Goal: Information Seeking & Learning: Learn about a topic

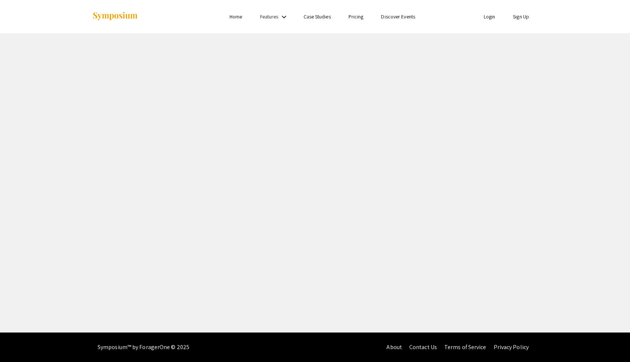
click at [129, 17] on img at bounding box center [115, 16] width 46 height 10
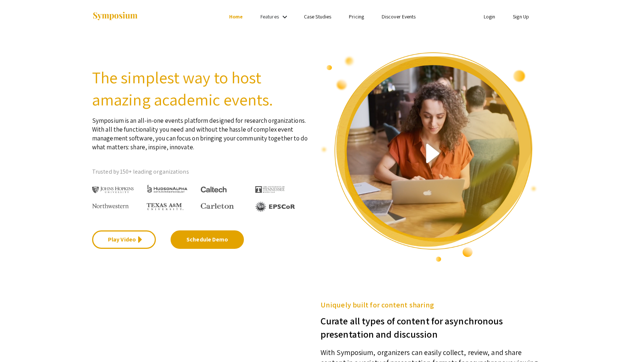
click at [489, 17] on link "Login" at bounding box center [490, 16] width 12 height 7
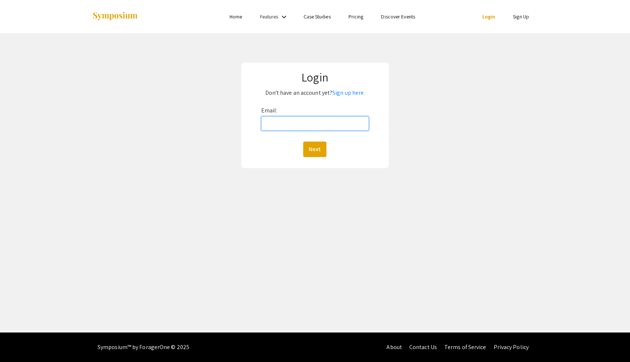
click at [276, 126] on input "Email:" at bounding box center [315, 124] width 108 height 14
click at [353, 94] on link "Sign up here." at bounding box center [349, 93] width 32 height 8
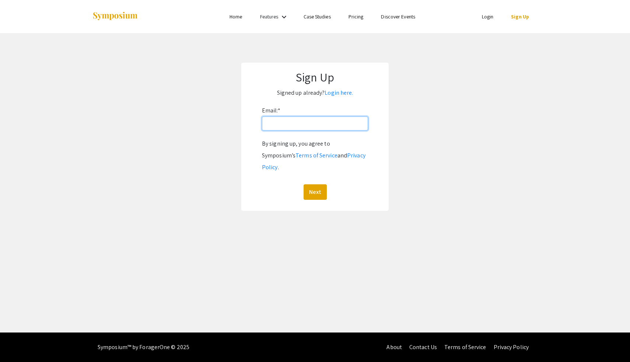
click at [299, 121] on input "Email: *" at bounding box center [315, 124] width 106 height 14
type input "[EMAIL_ADDRESS][DOMAIN_NAME]"
click at [315, 184] on button "Next" at bounding box center [315, 191] width 23 height 15
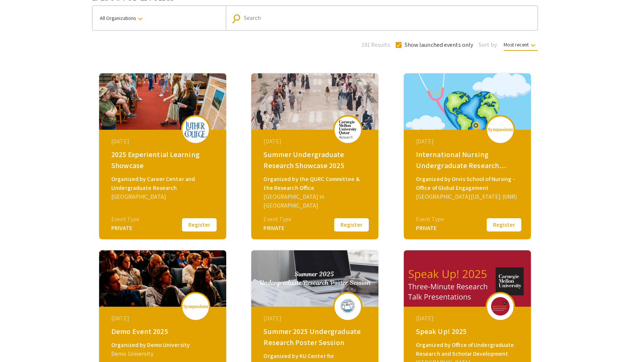
scroll to position [51, 0]
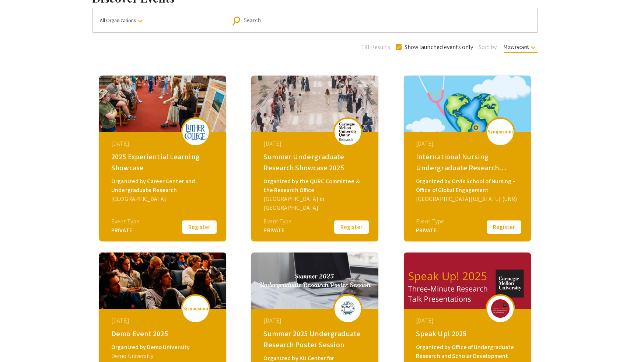
click at [344, 125] on img at bounding box center [348, 131] width 22 height 18
click at [309, 82] on img at bounding box center [314, 104] width 127 height 56
click at [317, 189] on div "Organized by the QURC Committee & the Research Office" at bounding box center [316, 186] width 105 height 18
click at [284, 73] on div "[DATE] Summer Undergraduate Research Showcase 2025 Organized by the QURC Commit…" at bounding box center [315, 158] width 152 height 177
click at [348, 226] on button "Register" at bounding box center [351, 226] width 37 height 15
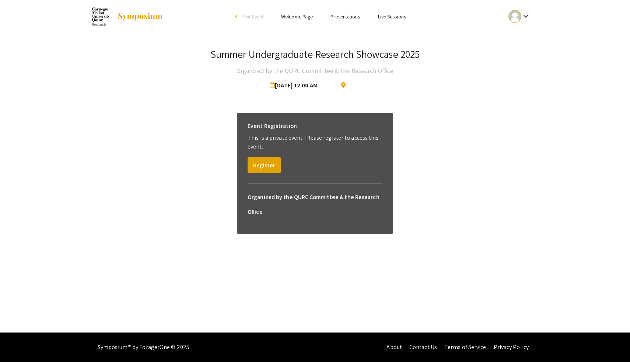
click at [511, 14] on div at bounding box center [515, 16] width 13 height 13
click at [522, 50] on button "My Submissions" at bounding box center [523, 54] width 45 height 18
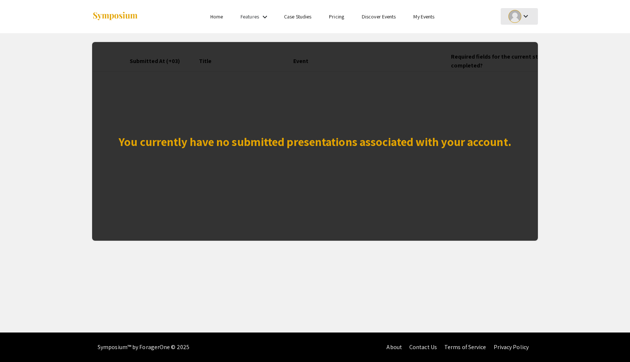
click at [528, 15] on mat-icon "keyboard_arrow_down" at bounding box center [526, 16] width 9 height 9
click at [518, 36] on button "My Account" at bounding box center [523, 37] width 45 height 18
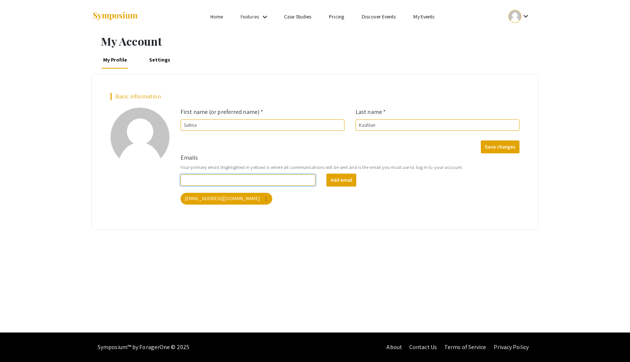
click at [294, 184] on input "Emails" at bounding box center [248, 179] width 135 height 11
type input "[EMAIL_ADDRESS][PERSON_NAME][DOMAIN_NAME]"
click at [335, 181] on button "Add email" at bounding box center [342, 180] width 30 height 13
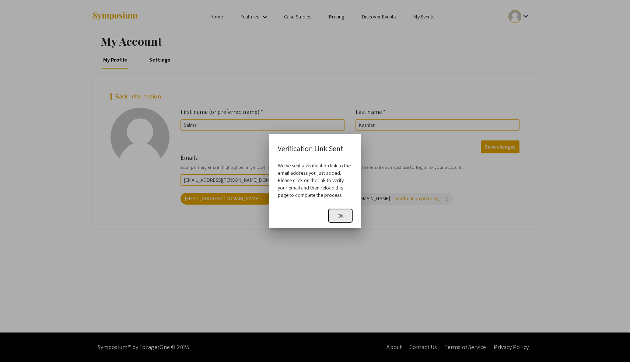
click at [337, 215] on button "Ok" at bounding box center [341, 215] width 24 height 13
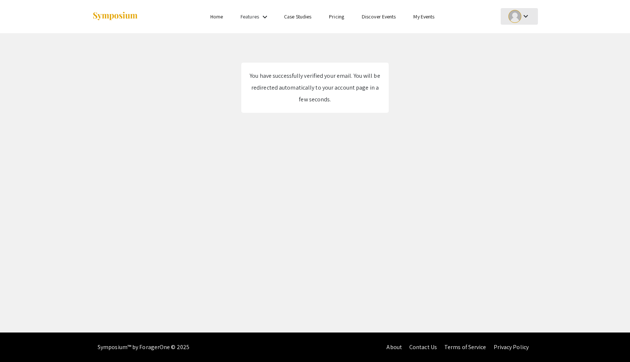
click at [529, 21] on div "keyboard_arrow_down" at bounding box center [519, 16] width 25 height 17
click at [512, 37] on button "My Account" at bounding box center [523, 37] width 45 height 18
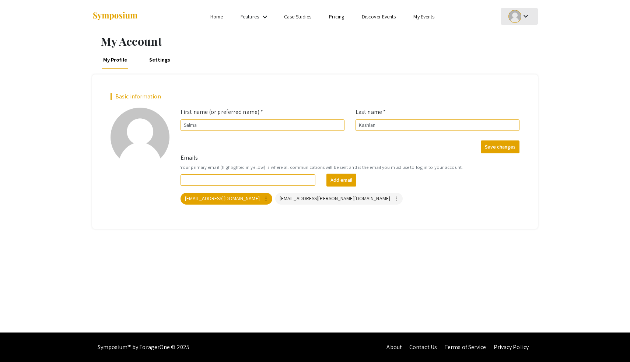
click at [519, 19] on div at bounding box center [515, 16] width 13 height 13
click at [509, 55] on button "My Submissions" at bounding box center [523, 54] width 45 height 18
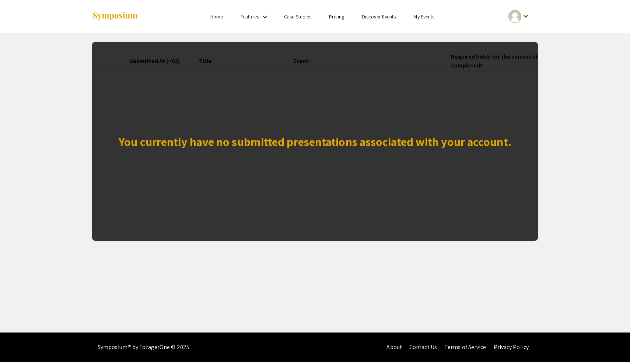
click at [512, 25] on ul "keyboard_arrow_down" at bounding box center [464, 16] width 147 height 33
click at [215, 20] on link "Home" at bounding box center [217, 16] width 13 height 7
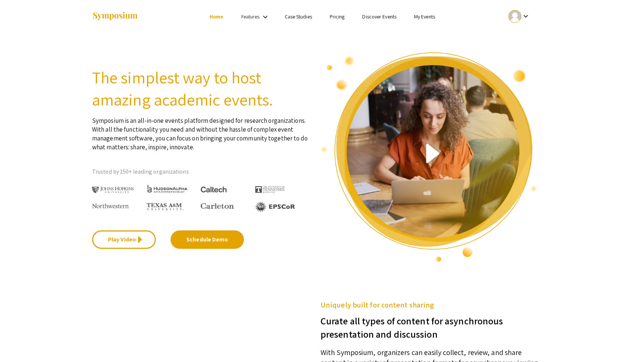
click at [527, 10] on div "keyboard_arrow_down" at bounding box center [519, 16] width 25 height 17
click at [428, 18] on div at bounding box center [315, 181] width 630 height 362
click at [428, 18] on link "My Events" at bounding box center [424, 16] width 21 height 7
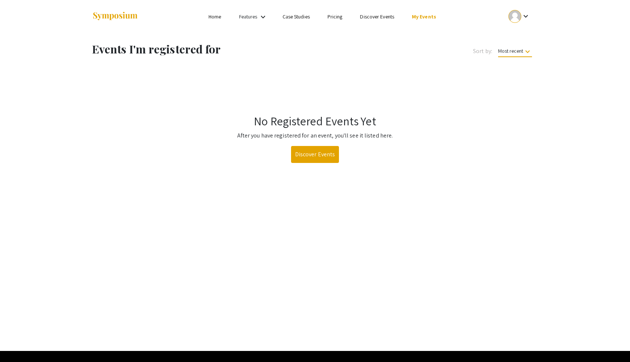
click at [374, 18] on link "Discover Events" at bounding box center [377, 16] width 34 height 7
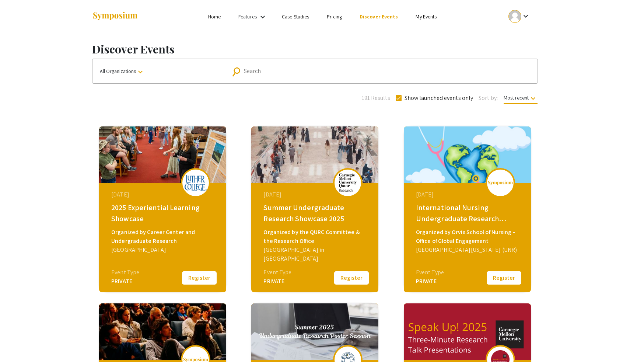
click at [319, 274] on div "[DATE] Summer Undergraduate Research Showcase 2025 Organized by the QURC Commit…" at bounding box center [316, 229] width 127 height 92
click at [344, 275] on button "Register" at bounding box center [351, 277] width 37 height 15
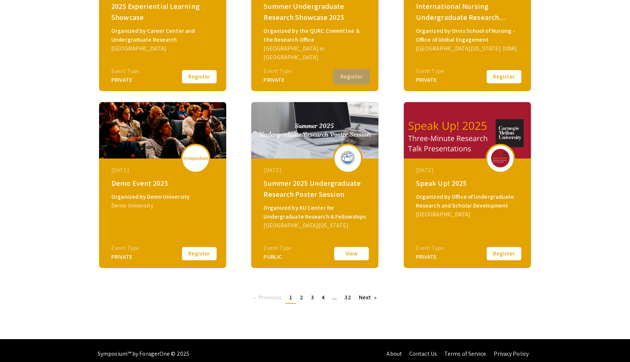
scroll to position [208, 0]
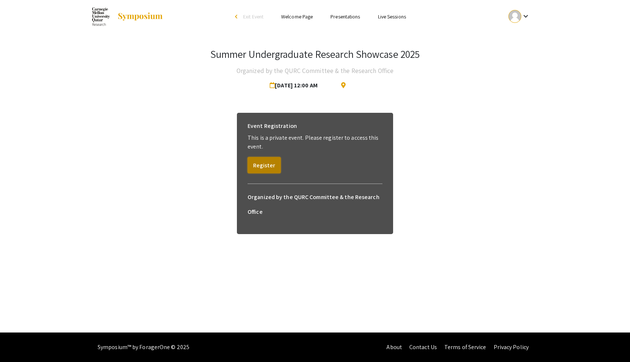
click at [269, 170] on button "Register" at bounding box center [264, 165] width 33 height 16
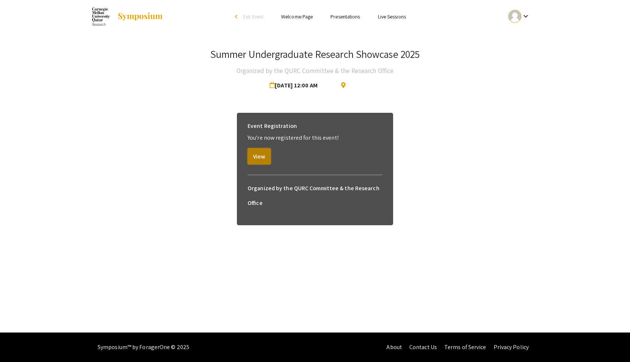
click at [260, 155] on button "View" at bounding box center [259, 156] width 23 height 16
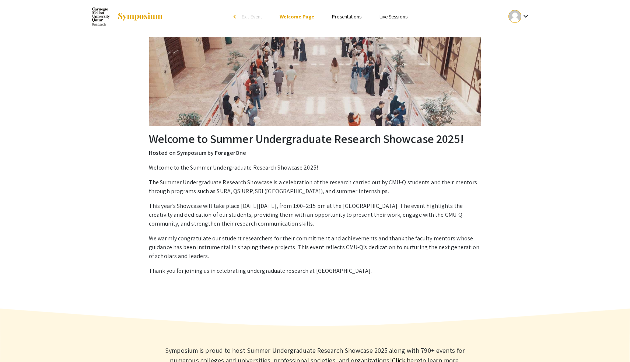
click at [353, 18] on link "Presentations" at bounding box center [346, 16] width 29 height 7
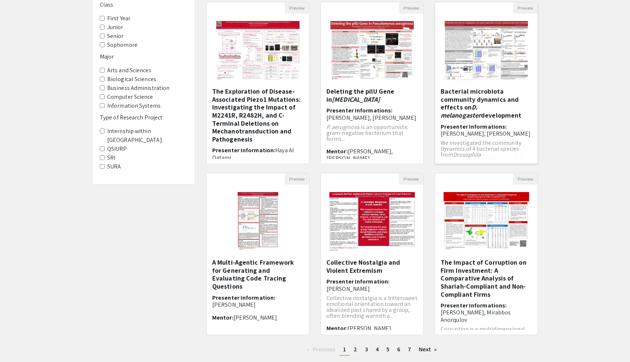
scroll to position [127, 0]
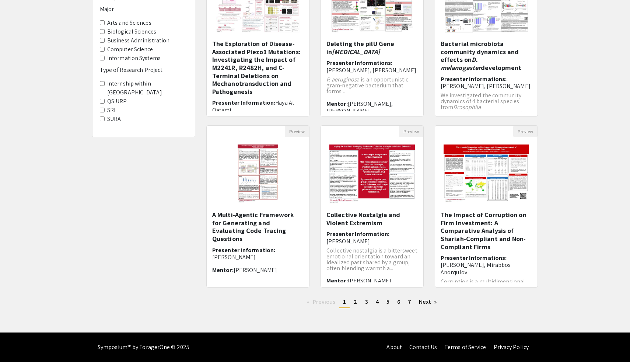
click at [128, 32] on label "Biological Sciences" at bounding box center [131, 31] width 49 height 9
click at [105, 32] on Sciences "Biological Sciences" at bounding box center [102, 31] width 5 height 5
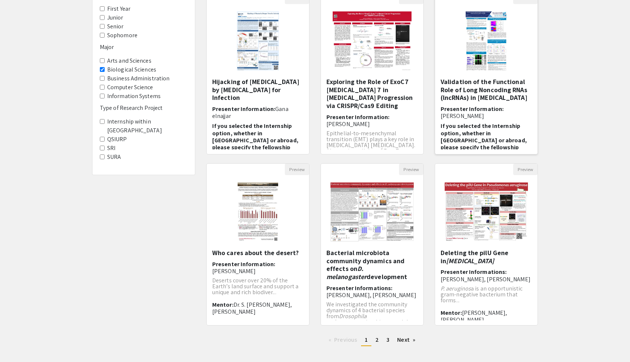
scroll to position [127, 0]
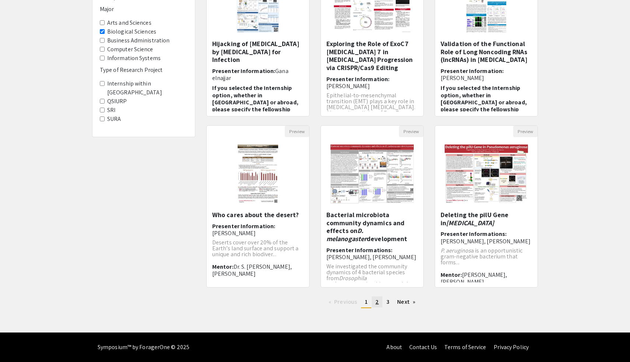
click at [376, 306] on link "page 2" at bounding box center [377, 301] width 11 height 11
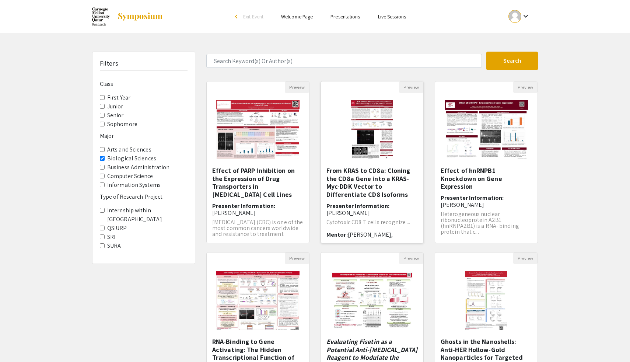
click at [382, 231] on span "[PERSON_NAME], [PERSON_NAME], Dr. En Cai" at bounding box center [362, 238] width 70 height 15
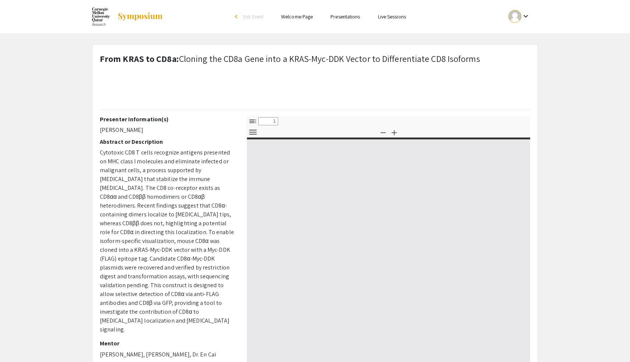
select select "custom"
type input "0"
select select "custom"
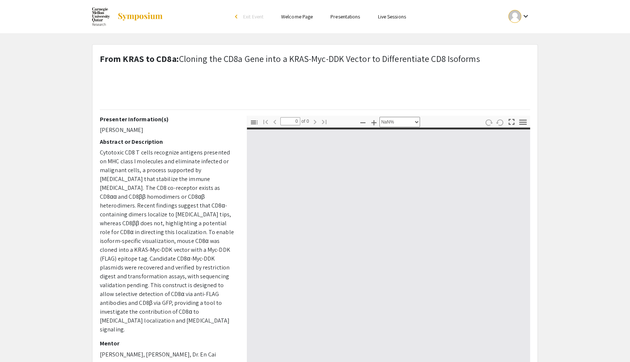
type input "1"
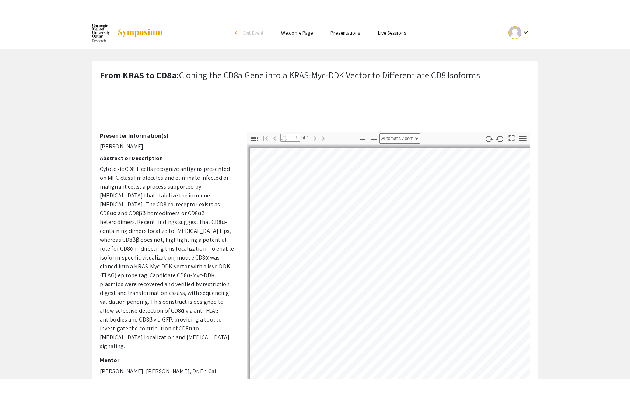
scroll to position [0, 14]
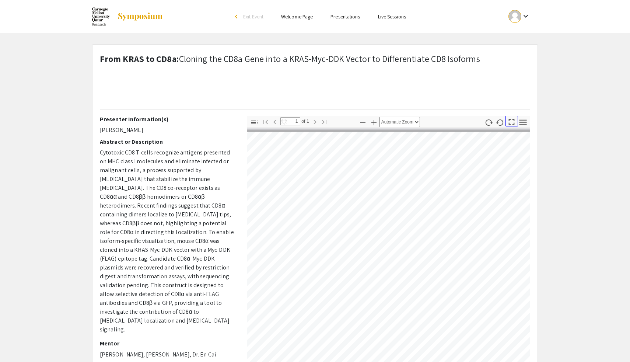
click at [514, 117] on icon "button" at bounding box center [512, 122] width 10 height 10
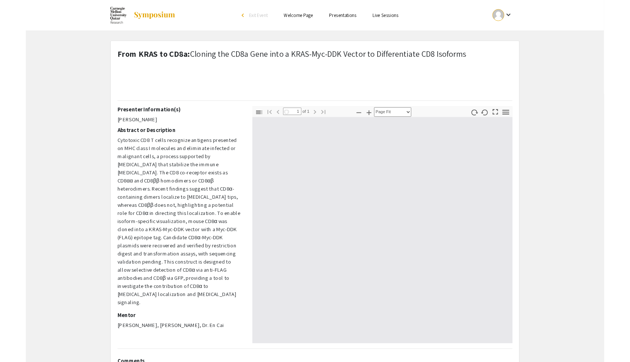
scroll to position [394, 0]
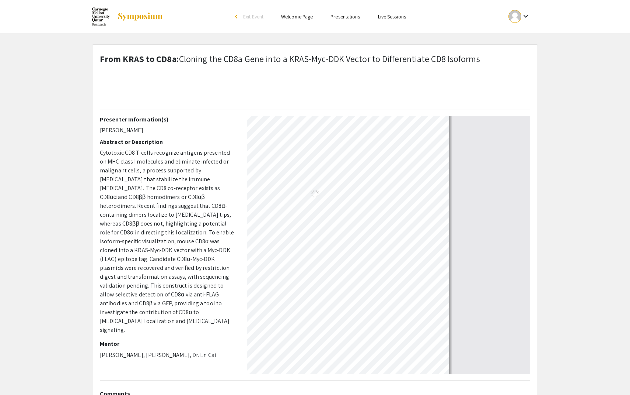
select select "auto"
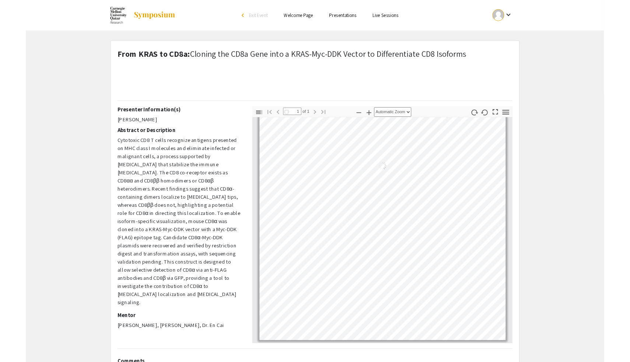
scroll to position [4, 0]
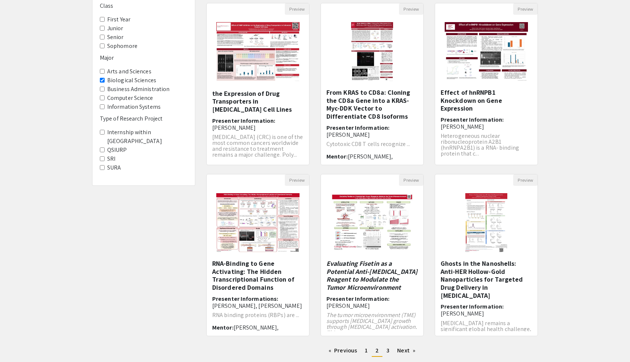
scroll to position [80, 0]
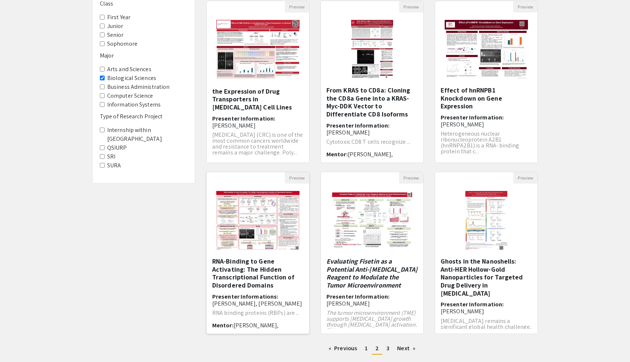
click at [269, 230] on img at bounding box center [258, 221] width 98 height 74
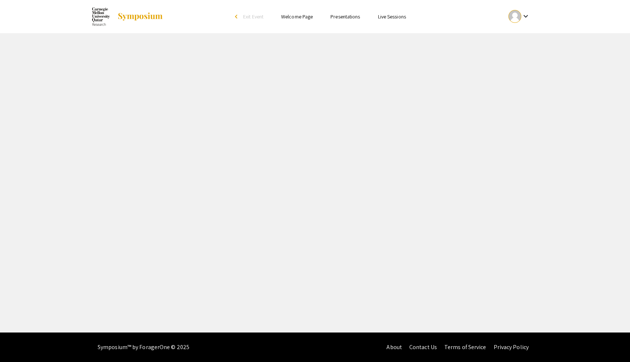
select select "custom"
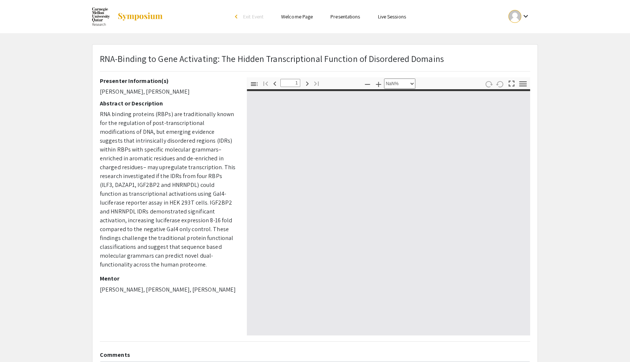
type input "0"
select select "auto"
type input "1"
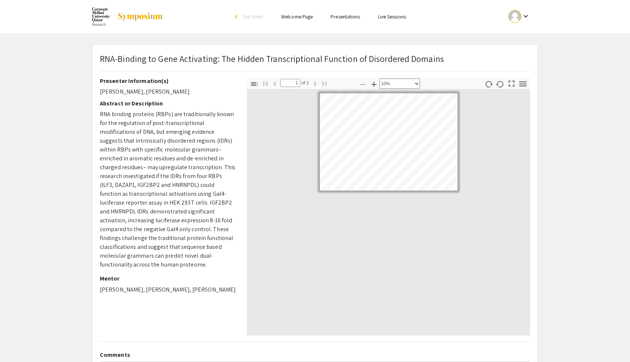
select select "custom"
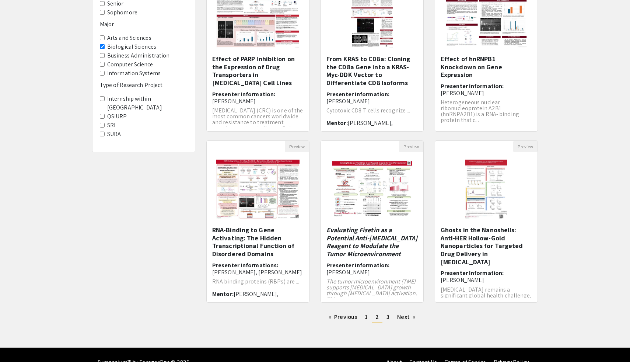
scroll to position [127, 0]
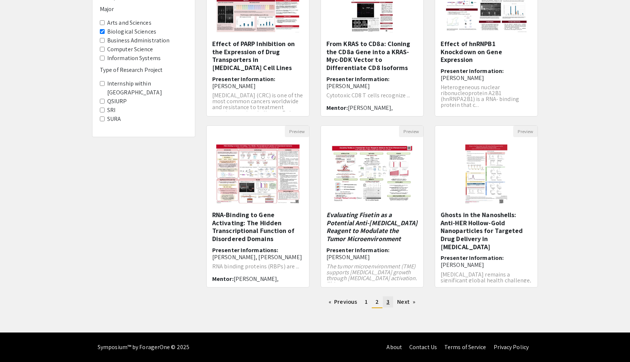
click at [387, 303] on span "3" at bounding box center [388, 302] width 3 height 8
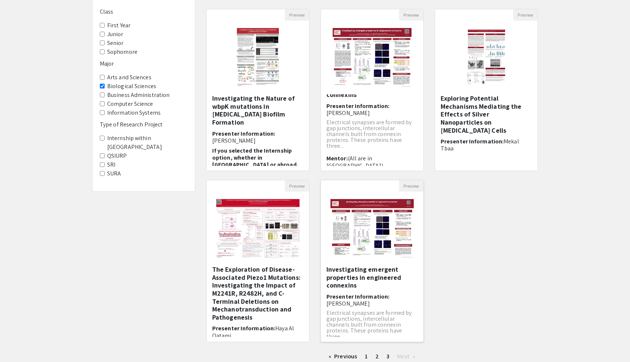
click at [368, 230] on img "Open Presentation <p>&nbsp;Investigating emergent properties in engineered conn…" at bounding box center [372, 229] width 98 height 74
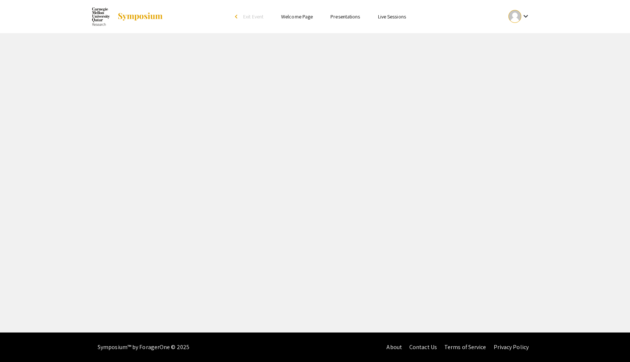
select select "custom"
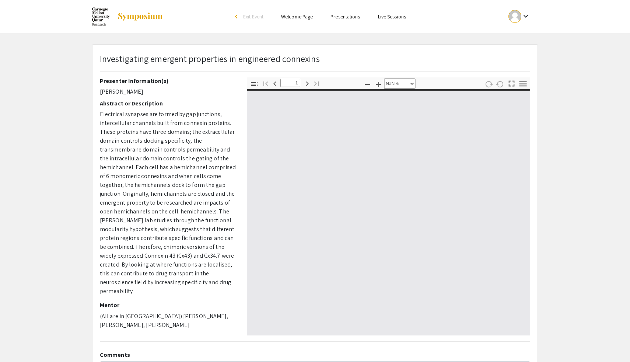
type input "0"
select select "custom"
type input "1"
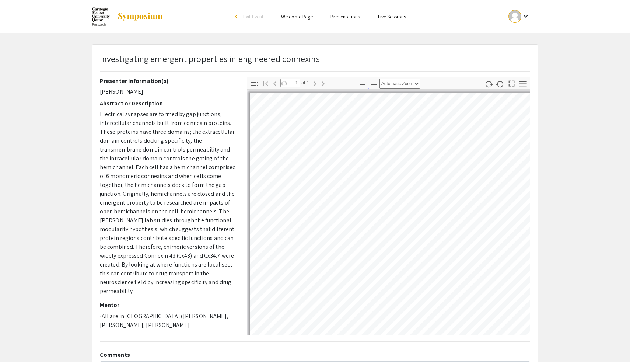
click at [361, 84] on icon "button" at bounding box center [363, 84] width 5 height 1
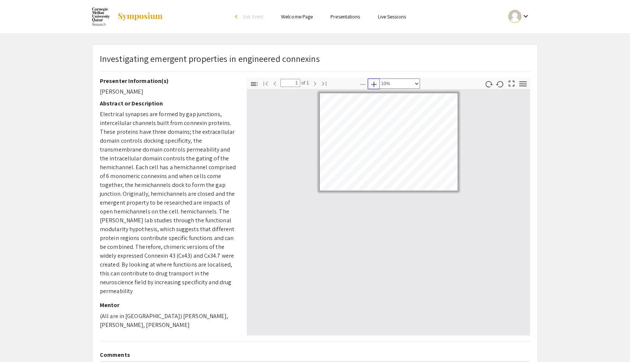
click at [373, 83] on icon "button" at bounding box center [374, 84] width 9 height 9
select select "custom"
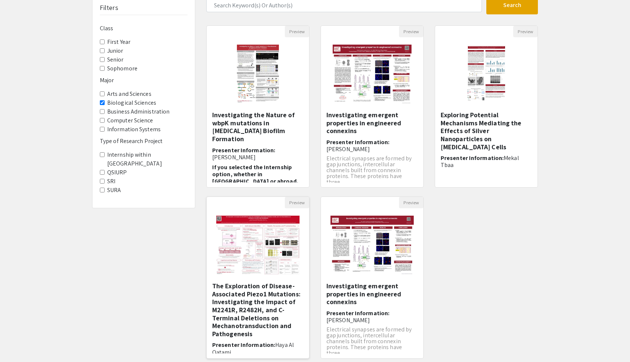
scroll to position [44, 0]
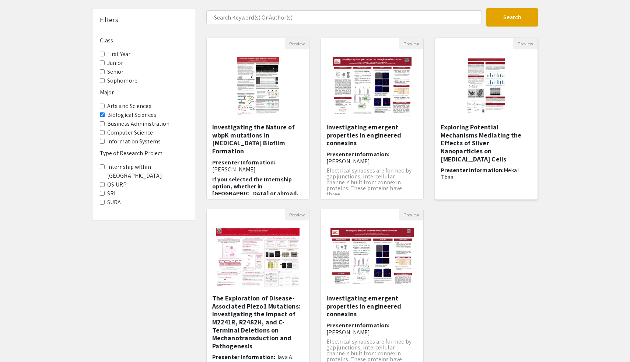
click at [494, 94] on img "Open Presentation <p>Exploring Potential Mechanisms Mediating the Effects of Si…" at bounding box center [486, 86] width 56 height 74
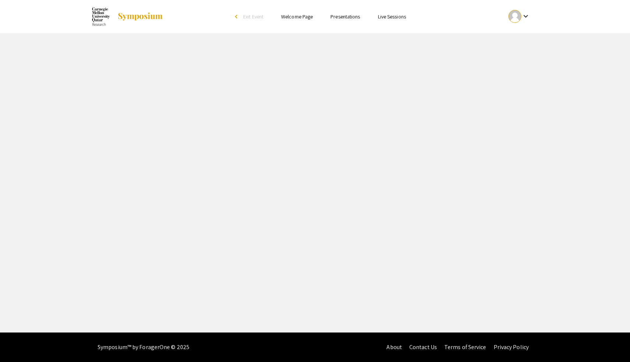
select select "custom"
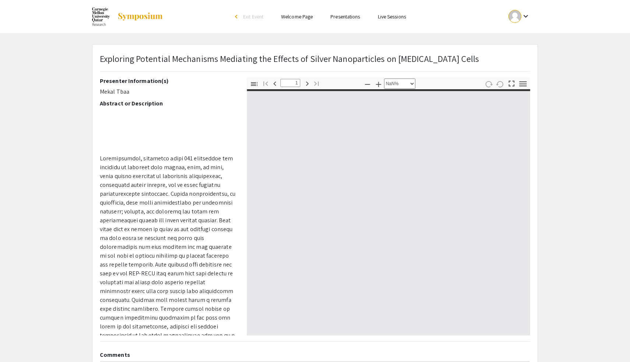
type input "0"
select select "custom"
type input "1"
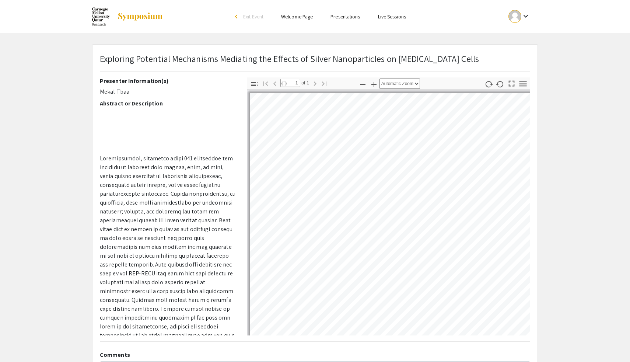
select select "auto"
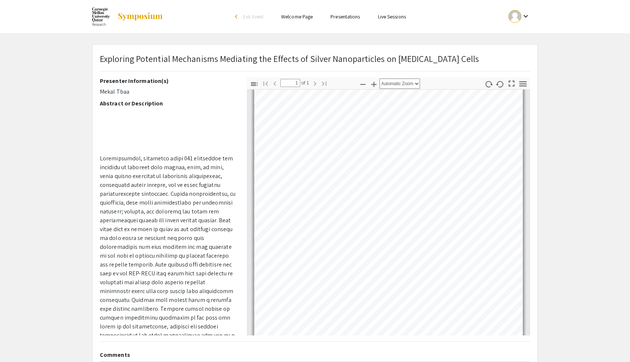
scroll to position [141, 0]
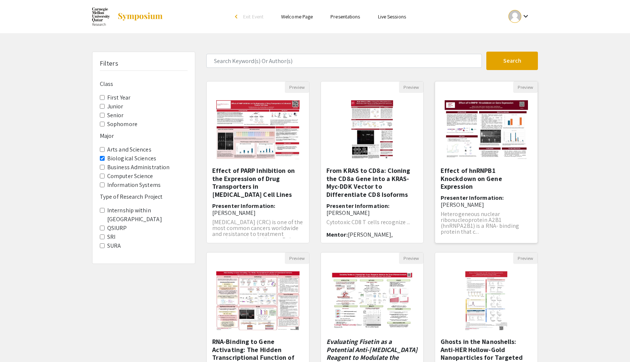
click at [493, 146] on img "Open Presentation <p>Effect of hnRNPB1 Knockdown on Gene Expression</p>" at bounding box center [487, 130] width 98 height 74
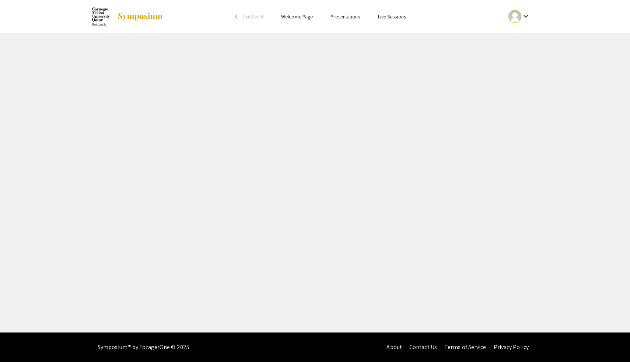
select select "custom"
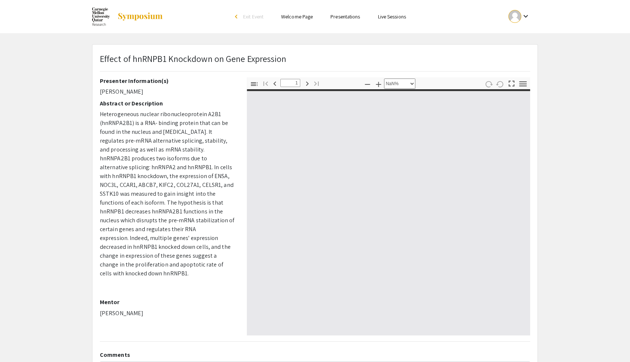
type input "0"
select select "custom"
type input "1"
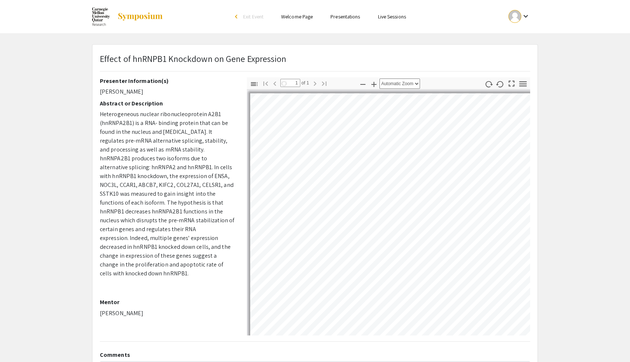
select select "auto"
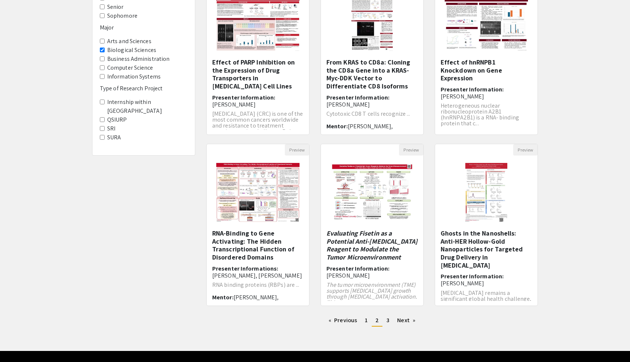
scroll to position [111, 0]
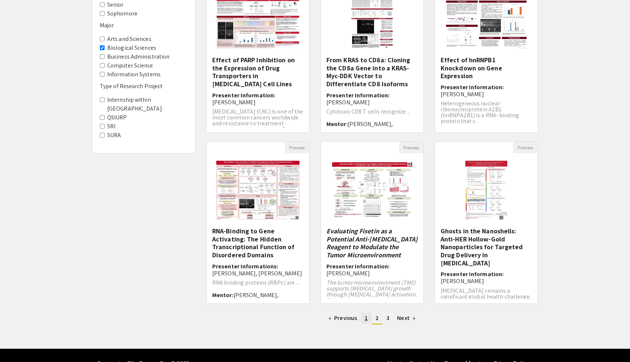
click at [368, 318] on link "page 1" at bounding box center [366, 318] width 10 height 11
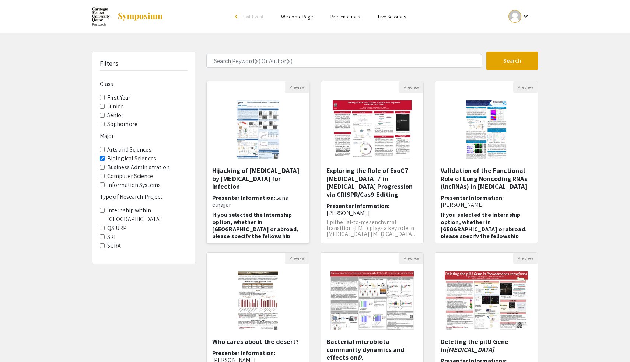
click at [247, 97] on img at bounding box center [258, 130] width 56 height 74
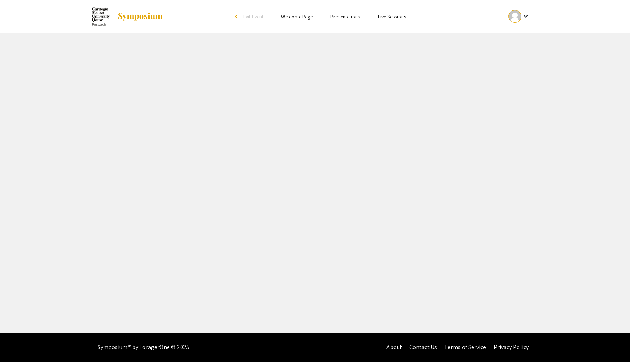
select select "custom"
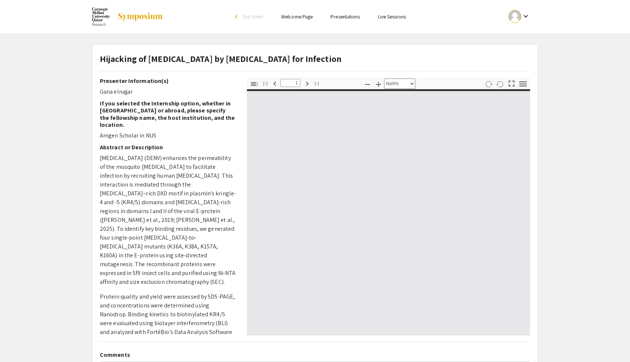
type input "0"
select select "auto"
type input "1"
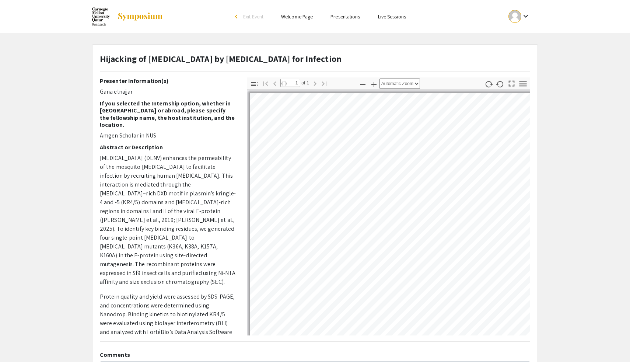
select select "auto"
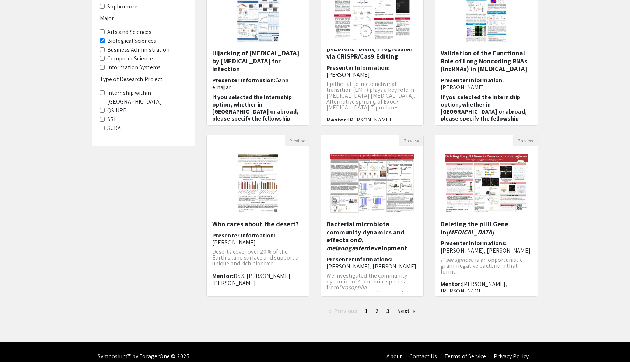
scroll to position [127, 0]
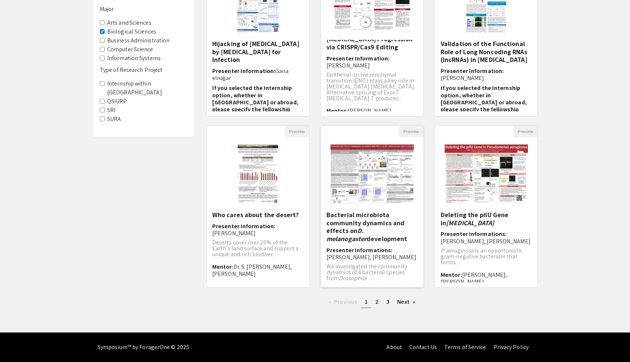
click at [397, 172] on img "Open Presentation <p>Bacterial microbiota community dynamics and effects on <em…" at bounding box center [372, 174] width 98 height 74
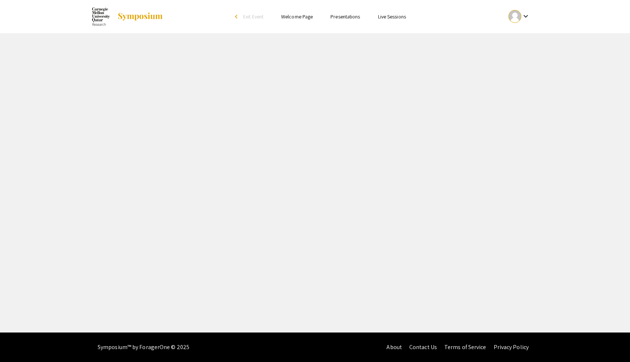
select select "custom"
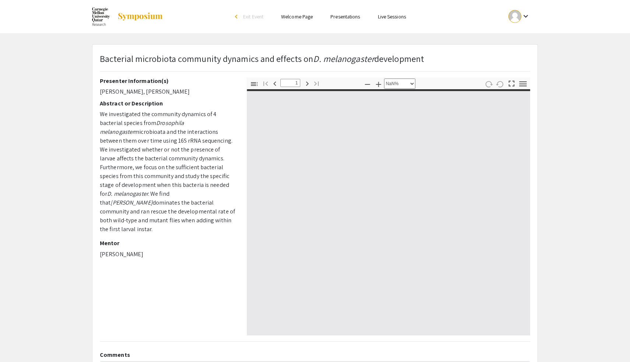
type input "0"
select select "custom"
type input "1"
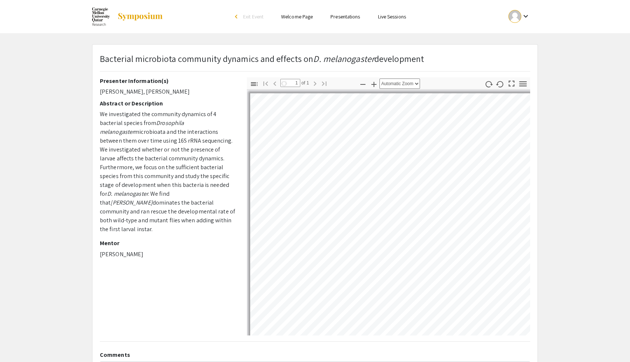
select select "auto"
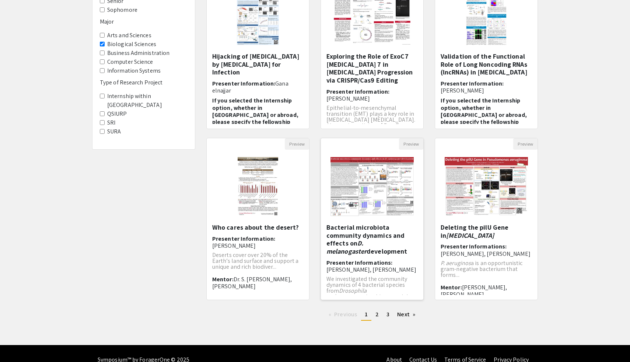
scroll to position [127, 0]
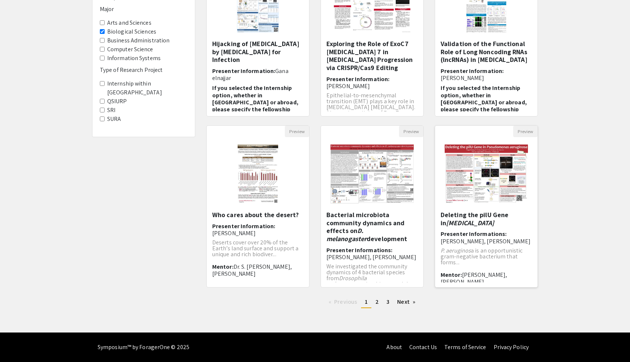
click at [505, 166] on img "Open Presentation <p>Deleting the pilU Gene in <em>Pseudomonas aeruginosa</em><…" at bounding box center [487, 174] width 98 height 74
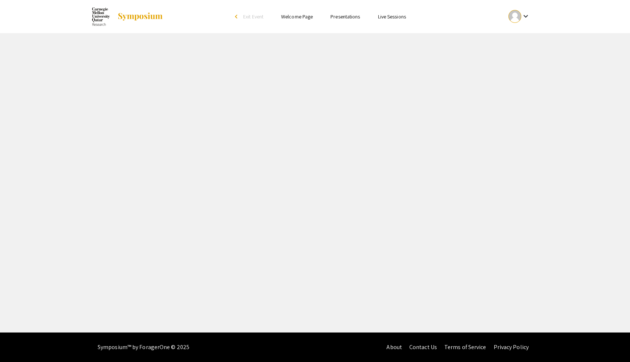
select select "custom"
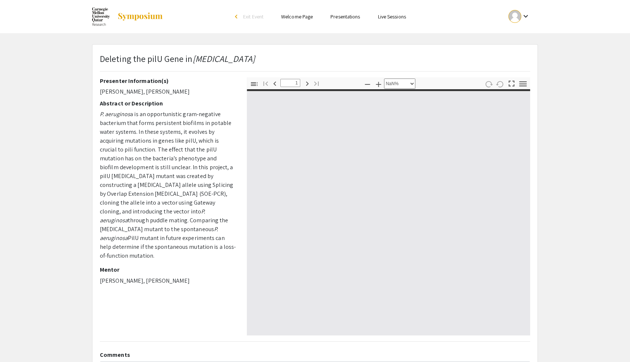
type input "0"
select select "custom"
type input "1"
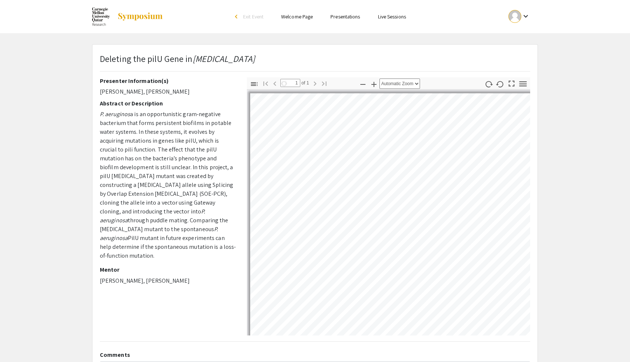
select select "auto"
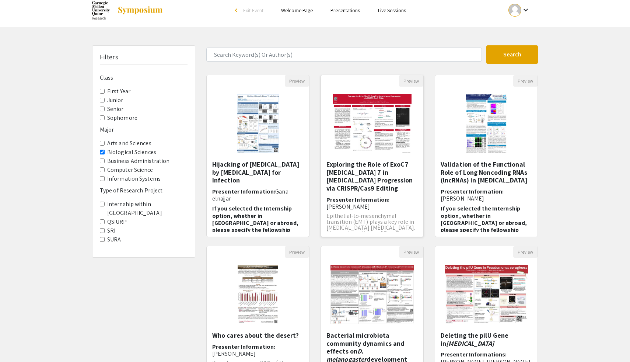
scroll to position [127, 0]
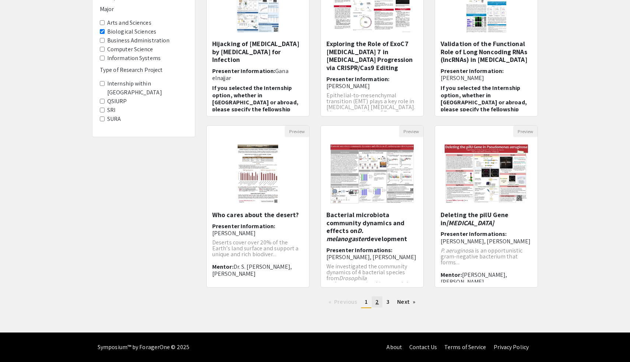
click at [378, 303] on span "2" at bounding box center [377, 302] width 3 height 8
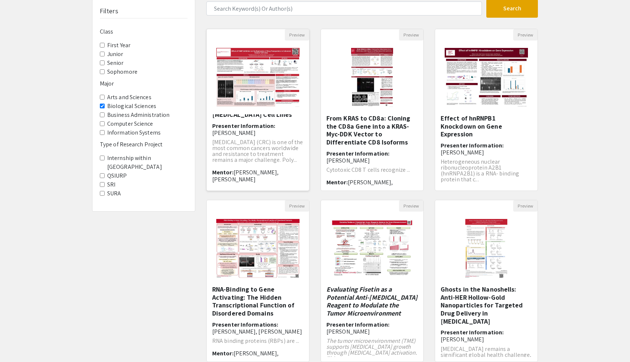
scroll to position [60, 0]
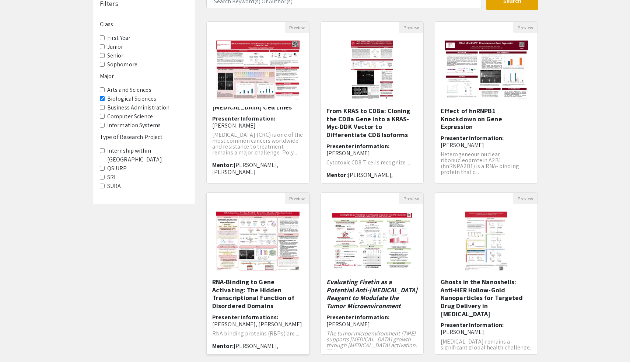
click at [238, 245] on img at bounding box center [258, 241] width 98 height 74
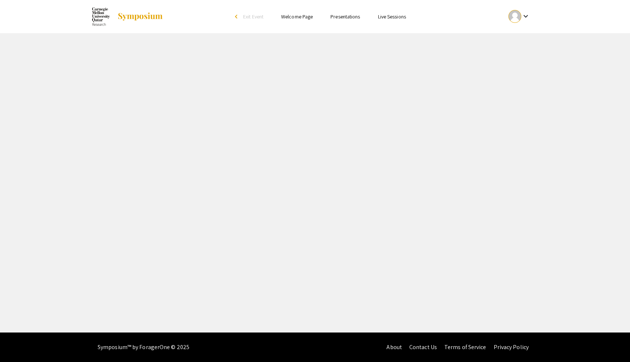
select select "custom"
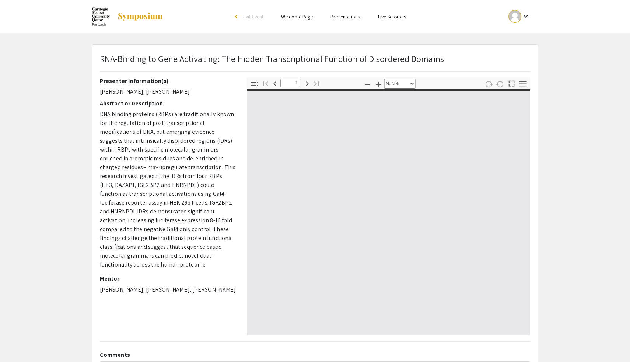
type input "0"
select select "custom"
type input "1"
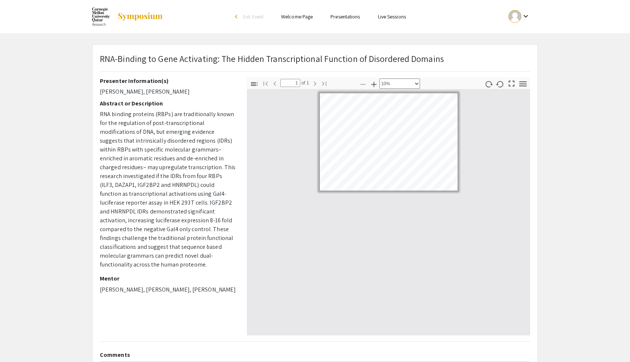
select select "custom"
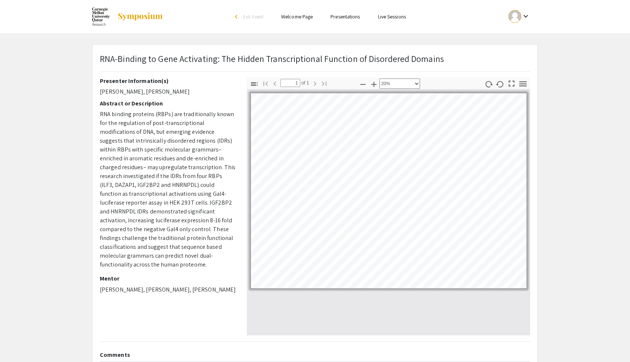
click at [354, 17] on link "Presentations" at bounding box center [345, 16] width 29 height 7
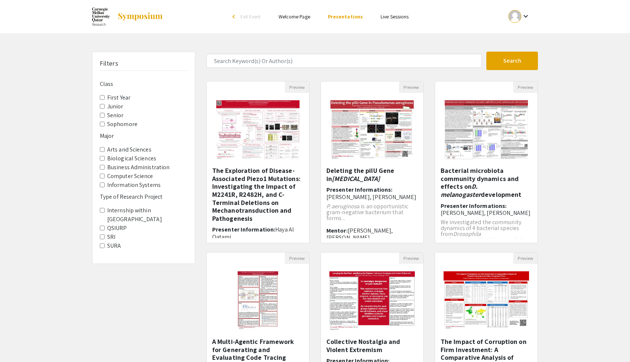
click at [125, 184] on label "Information Systems" at bounding box center [133, 185] width 53 height 9
click at [105, 184] on Systems "Information Systems" at bounding box center [102, 185] width 5 height 5
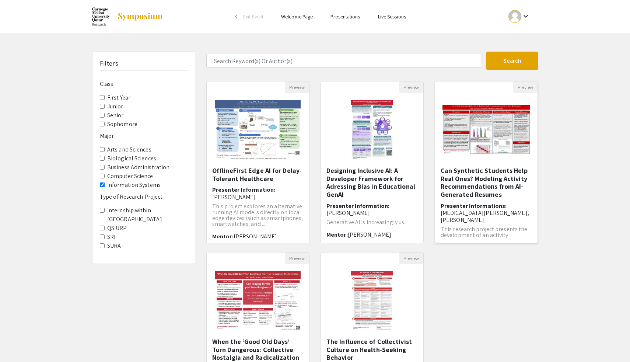
click at [505, 123] on img "Open Presentation <p>Can Synthetic Students Help Real Ones? Modeling Activity R…" at bounding box center [486, 130] width 102 height 64
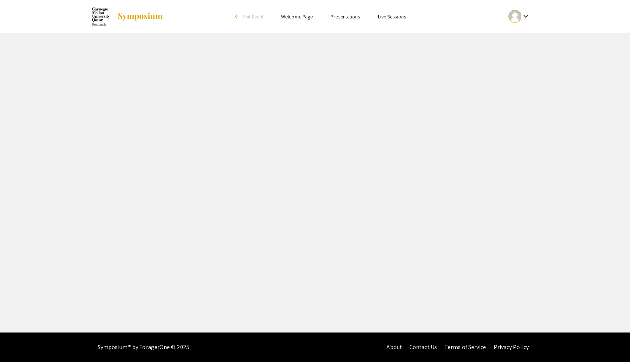
select select "custom"
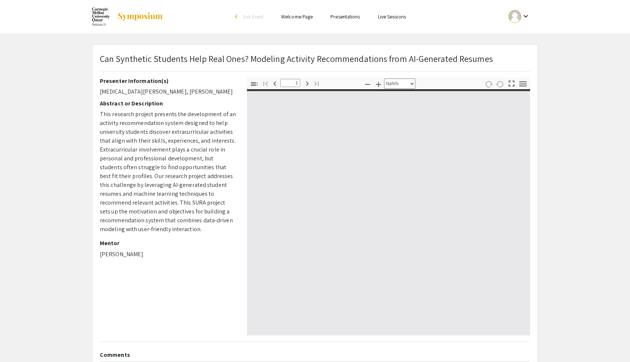
type input "0"
select select "custom"
type input "1"
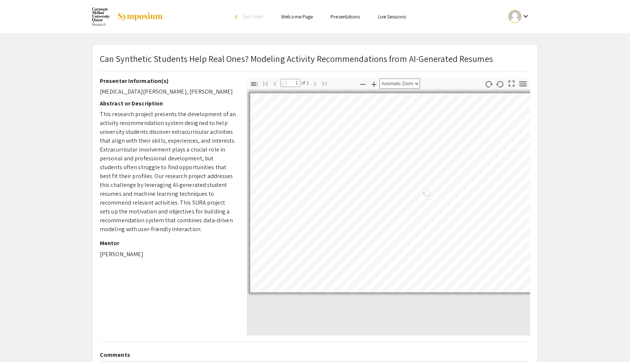
select select "auto"
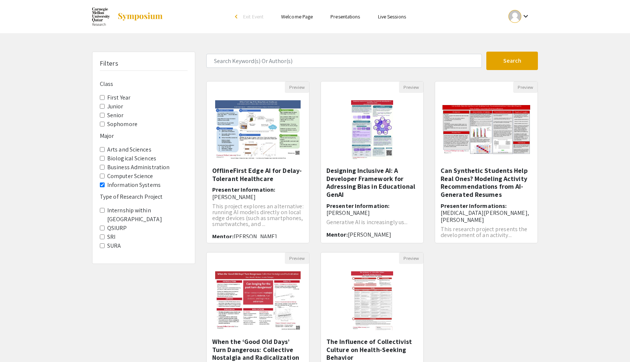
click at [138, 178] on label "Computer Science" at bounding box center [130, 176] width 46 height 9
click at [105, 178] on Science "Computer Science" at bounding box center [102, 176] width 5 height 5
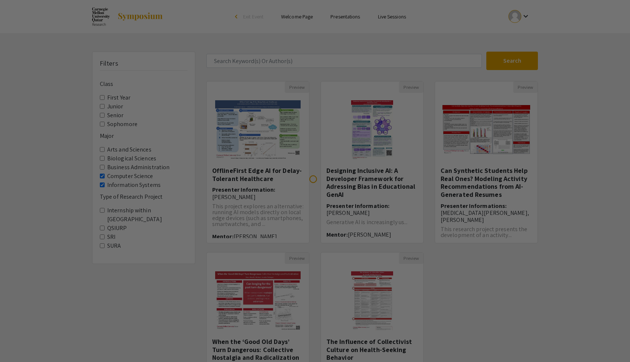
click at [138, 187] on div at bounding box center [315, 181] width 630 height 362
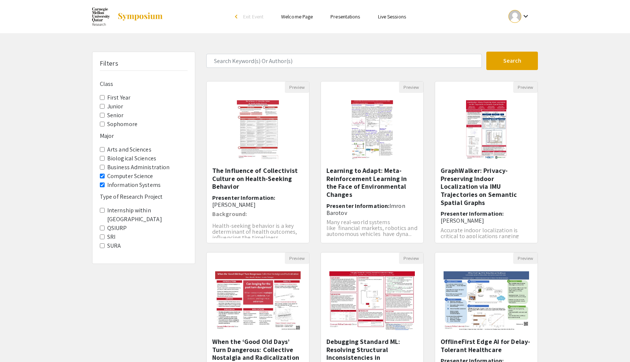
click at [136, 186] on label "Information Systems" at bounding box center [133, 185] width 53 height 9
click at [105, 186] on Systems "Information Systems" at bounding box center [102, 185] width 5 height 5
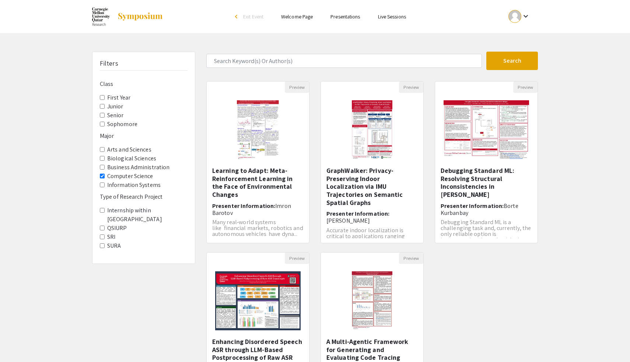
click at [129, 185] on label "Information Systems" at bounding box center [133, 185] width 53 height 9
click at [105, 185] on Systems "Information Systems" at bounding box center [102, 185] width 5 height 5
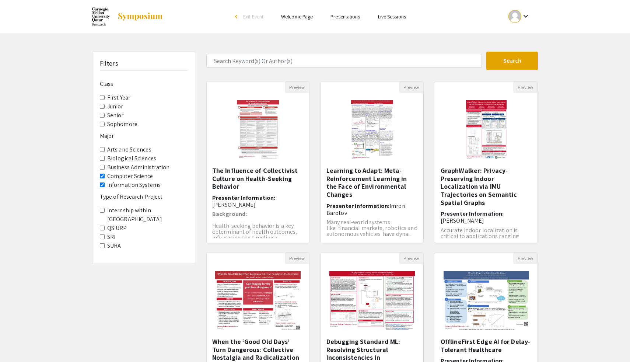
click at [129, 177] on label "Computer Science" at bounding box center [130, 176] width 46 height 9
click at [105, 177] on Science "Computer Science" at bounding box center [102, 176] width 5 height 5
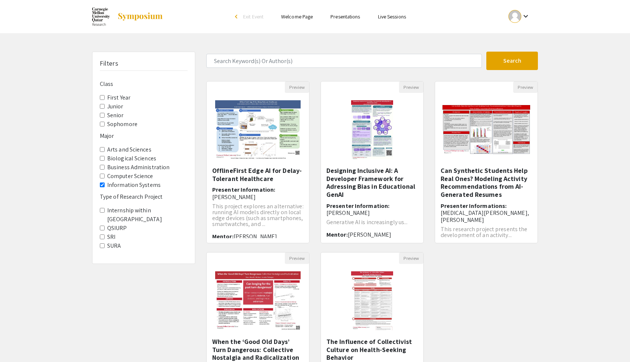
click at [129, 185] on label "Information Systems" at bounding box center [133, 185] width 53 height 9
click at [105, 185] on Systems "Information Systems" at bounding box center [102, 185] width 5 height 5
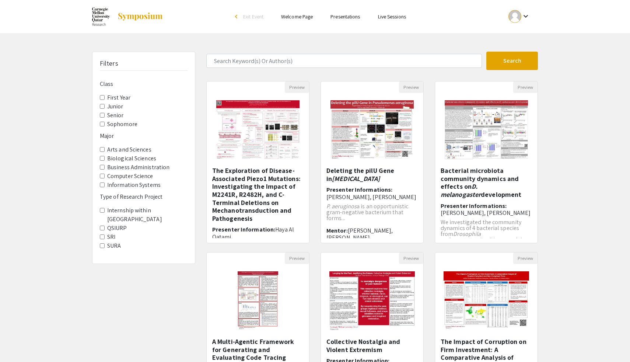
click at [125, 168] on label "Business Administration" at bounding box center [138, 167] width 62 height 9
click at [105, 168] on Administration "Business Administration" at bounding box center [102, 167] width 5 height 5
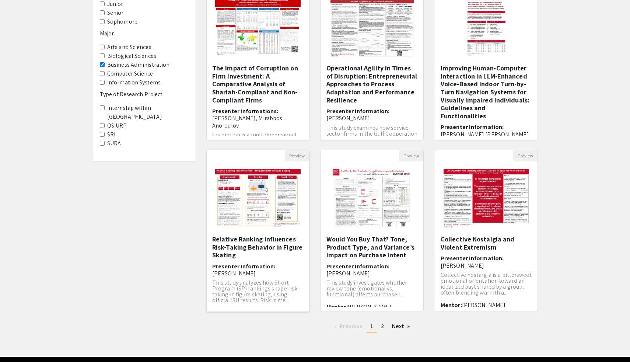
scroll to position [127, 0]
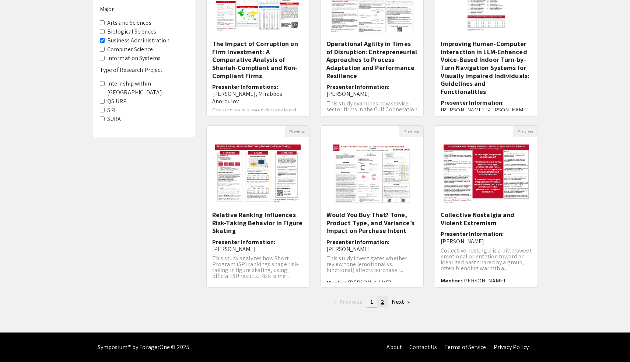
click at [381, 299] on span "2" at bounding box center [382, 302] width 3 height 8
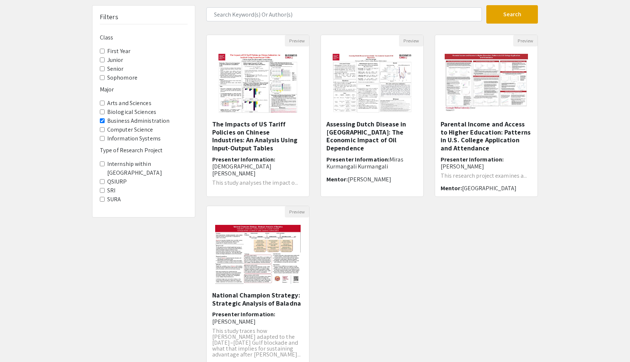
scroll to position [37, 0]
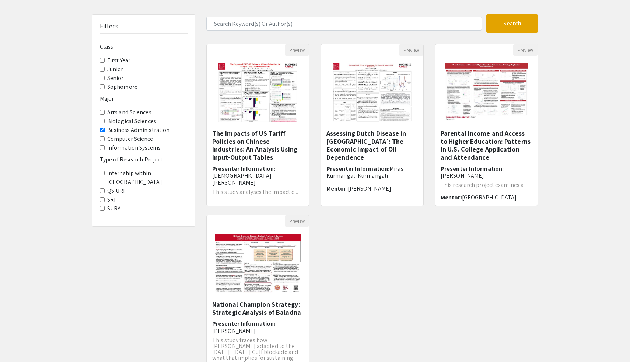
click at [153, 132] on label "Business Administration" at bounding box center [138, 130] width 62 height 9
click at [105, 132] on Administration "Business Administration" at bounding box center [102, 130] width 5 height 5
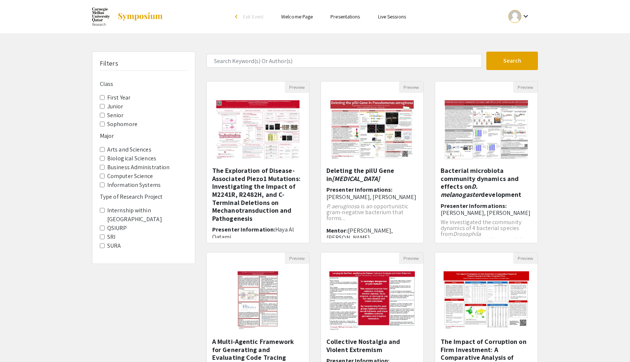
click at [136, 150] on label "Arts and Sciences" at bounding box center [129, 149] width 44 height 9
click at [105, 150] on Sciences "Arts and Sciences" at bounding box center [102, 149] width 5 height 5
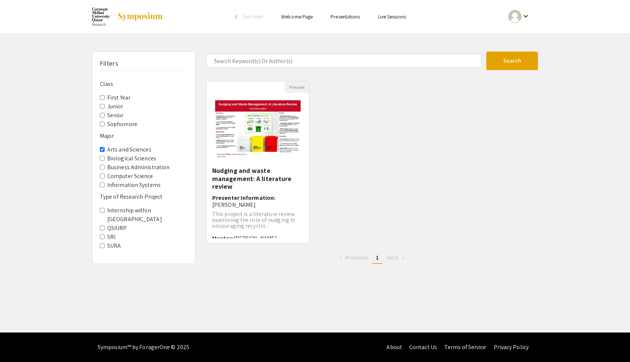
click at [139, 149] on label "Arts and Sciences" at bounding box center [129, 149] width 44 height 9
click at [105, 149] on Sciences "Arts and Sciences" at bounding box center [102, 149] width 5 height 5
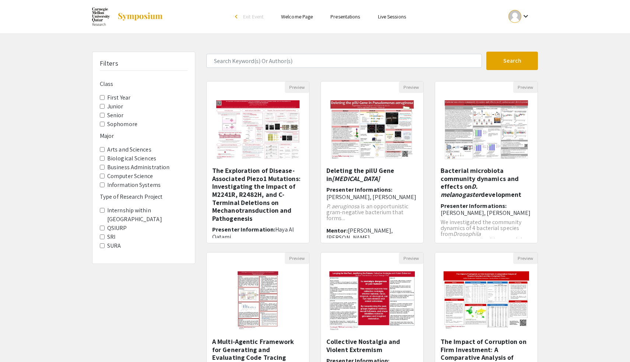
click at [140, 212] on label "Internship within [GEOGRAPHIC_DATA]" at bounding box center [147, 215] width 80 height 18
click at [105, 212] on Qatar "Internship within [GEOGRAPHIC_DATA]" at bounding box center [102, 210] width 5 height 5
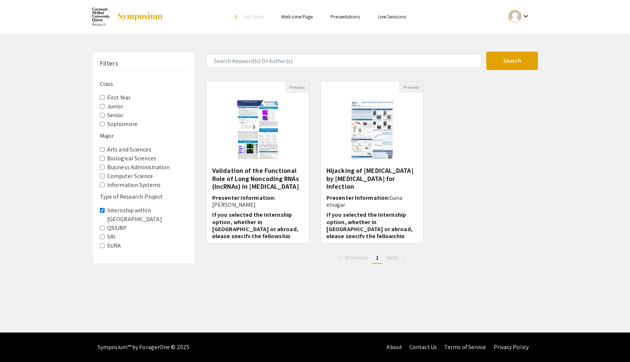
click at [140, 212] on label "Internship within [GEOGRAPHIC_DATA]" at bounding box center [147, 215] width 80 height 18
click at [105, 212] on Qatar "Internship within [GEOGRAPHIC_DATA]" at bounding box center [102, 210] width 5 height 5
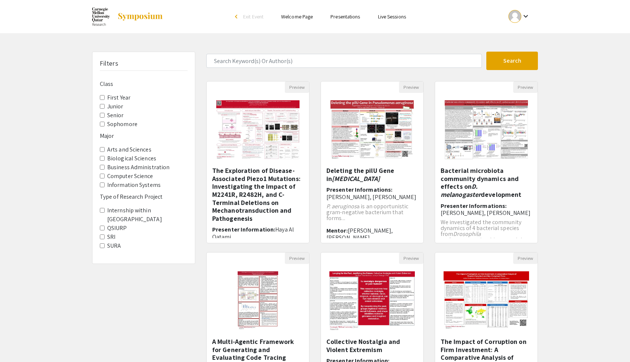
click at [119, 224] on label "QSIURP" at bounding box center [117, 228] width 20 height 9
click at [105, 226] on Project-QSIURP "QSIURP" at bounding box center [102, 228] width 5 height 5
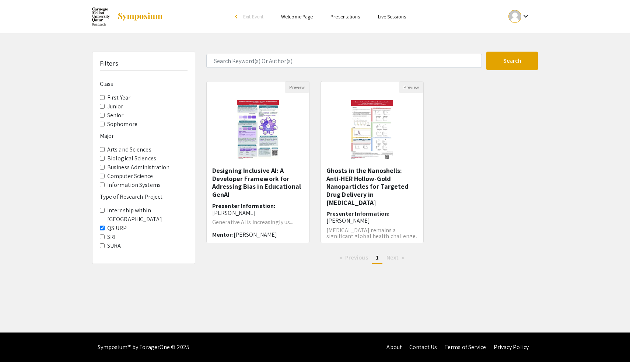
click at [120, 224] on label "QSIURP" at bounding box center [117, 228] width 20 height 9
click at [105, 226] on Project-QSIURP "QSIURP" at bounding box center [102, 228] width 5 height 5
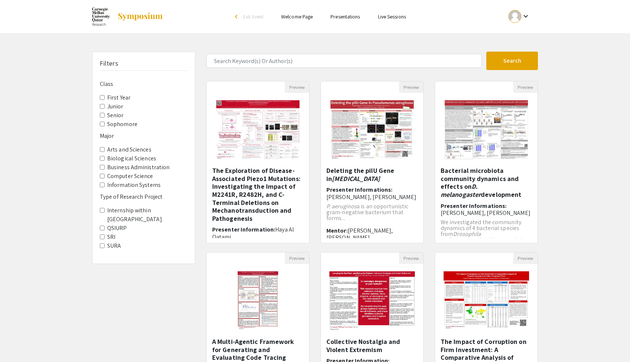
click at [112, 233] on label "SRI" at bounding box center [111, 237] width 8 height 9
click at [105, 234] on Project-SRI "SRI" at bounding box center [102, 236] width 5 height 5
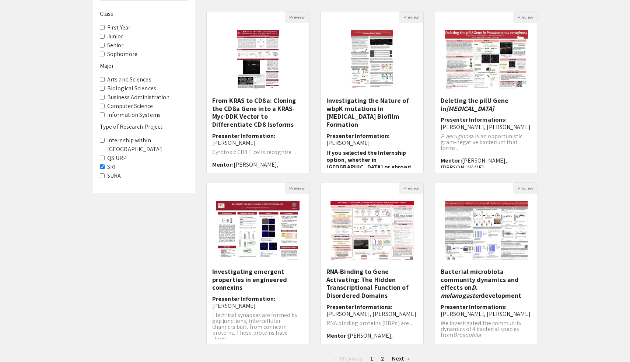
scroll to position [127, 0]
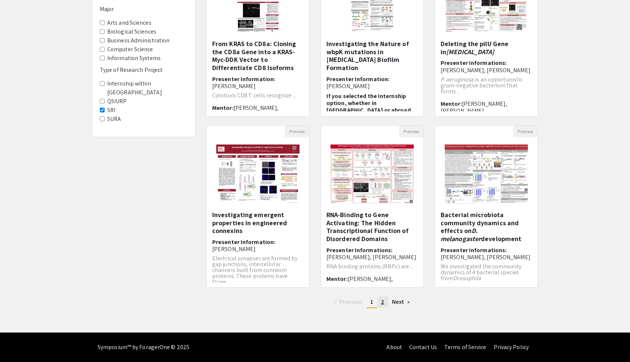
click at [383, 301] on span "2" at bounding box center [382, 302] width 3 height 8
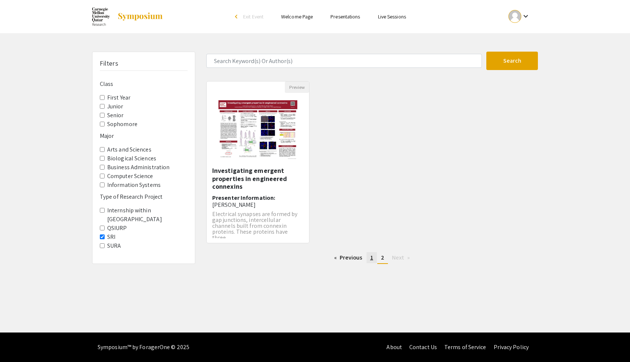
click at [371, 258] on span "1" at bounding box center [372, 258] width 3 height 8
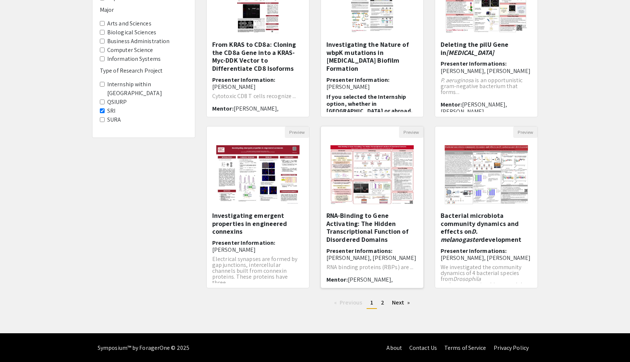
scroll to position [127, 0]
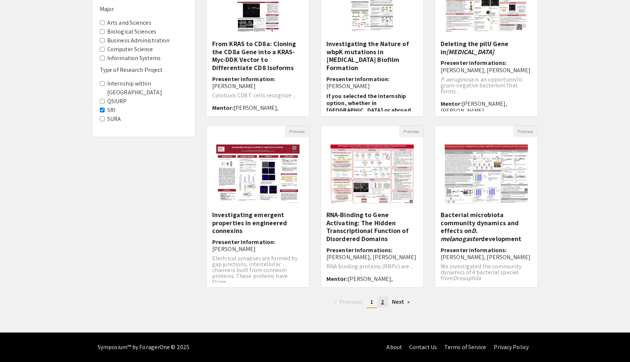
click at [384, 306] on link "page 2" at bounding box center [383, 301] width 11 height 11
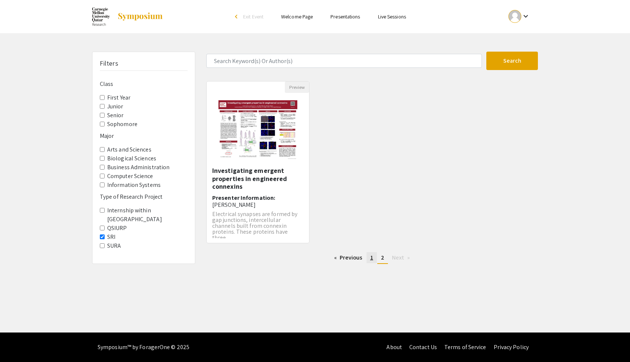
click at [371, 256] on span "1" at bounding box center [372, 258] width 3 height 8
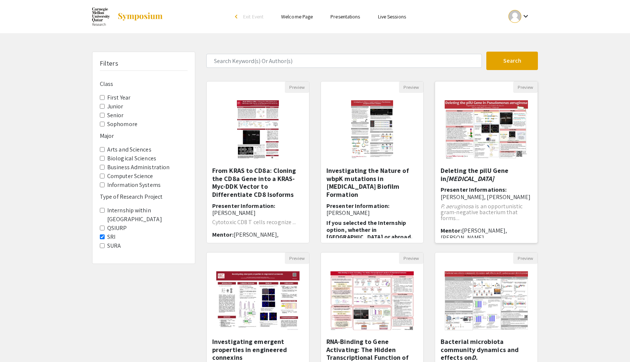
click at [519, 105] on img "Open Presentation <p>Deleting the pilU Gene in <em>Pseudomonas aeruginosa</em><…" at bounding box center [487, 130] width 98 height 74
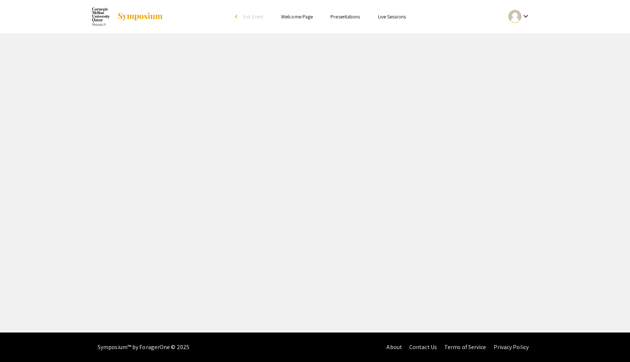
select select "custom"
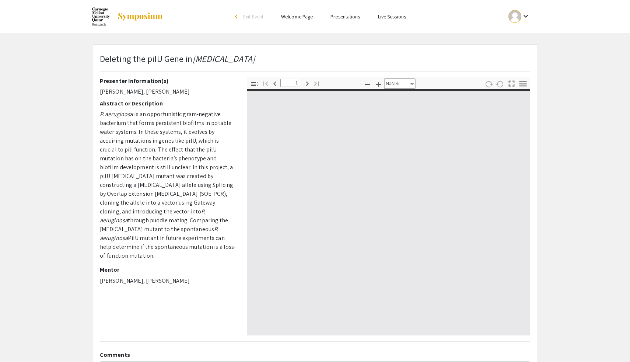
type input "0"
select select "custom"
type input "1"
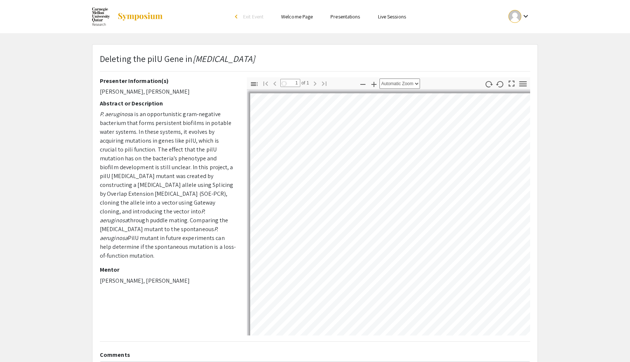
select select "auto"
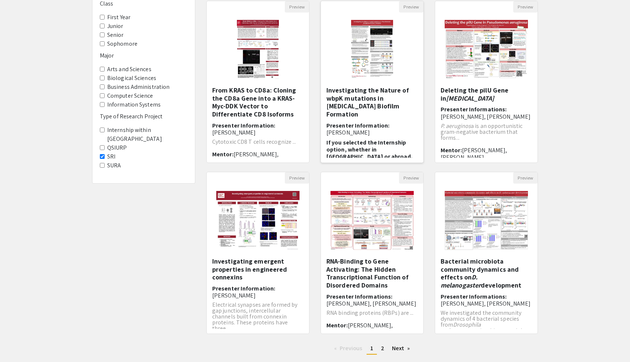
scroll to position [81, 0]
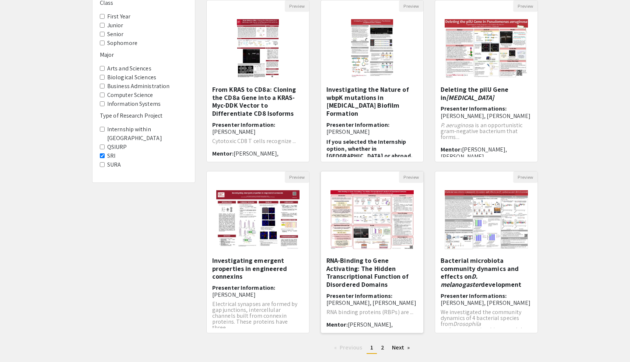
click at [363, 218] on img at bounding box center [372, 220] width 98 height 74
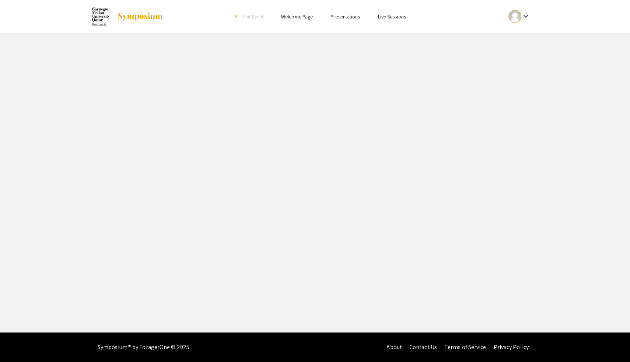
select select "custom"
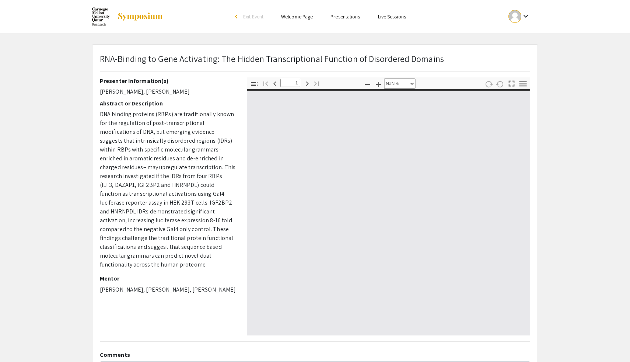
type input "0"
select select "custom"
type input "1"
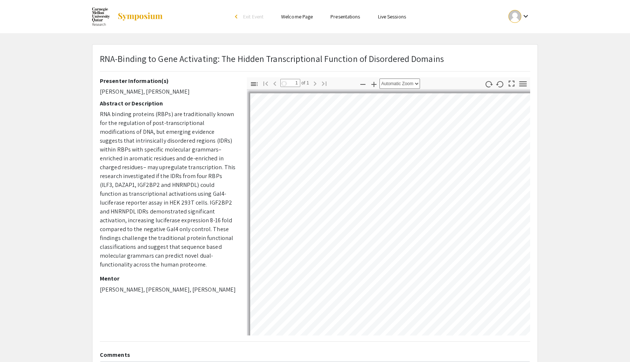
select select "custom"
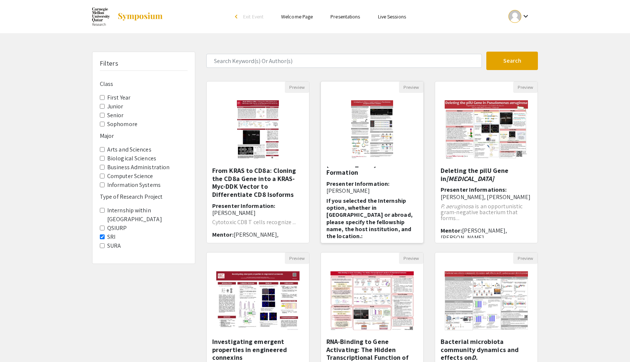
scroll to position [29, 0]
